Goal: Navigation & Orientation: Find specific page/section

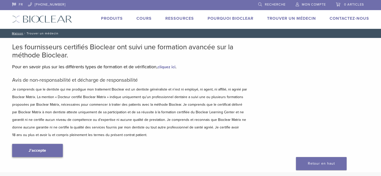
click at [23, 145] on link "J'accepte" at bounding box center [37, 150] width 51 height 13
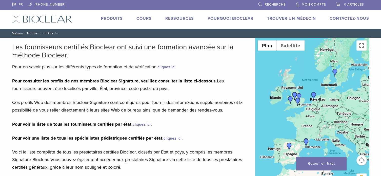
click at [277, 20] on font "Trouver un médecin" at bounding box center [291, 18] width 49 height 5
click at [277, 18] on font "Trouver un médecin" at bounding box center [291, 18] width 49 height 5
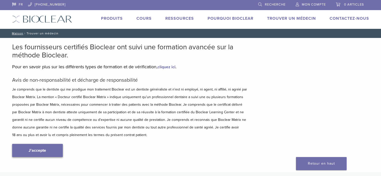
click at [39, 149] on font "J'accepte" at bounding box center [37, 150] width 17 height 5
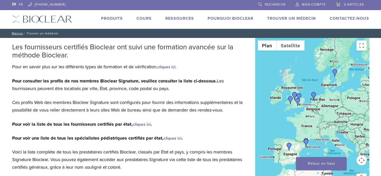
click at [170, 138] on font "cliquez ici" at bounding box center [172, 138] width 18 height 5
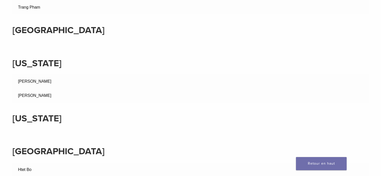
scroll to position [3485, 0]
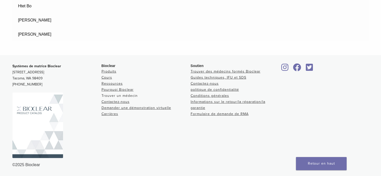
click at [109, 95] on font "Trouver un médecin" at bounding box center [119, 96] width 36 height 4
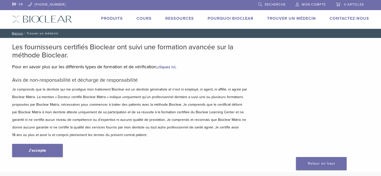
click at [167, 68] on font "cliquez ici" at bounding box center [166, 67] width 18 height 5
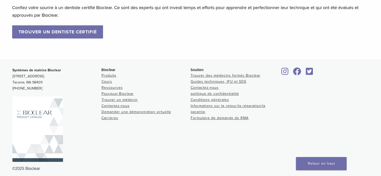
scroll to position [553, 0]
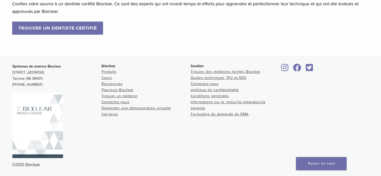
click at [41, 35] on link "TROUVER UN DENTISTE CERTIFIÉ" at bounding box center [57, 28] width 91 height 13
